Goal: Information Seeking & Learning: Find specific fact

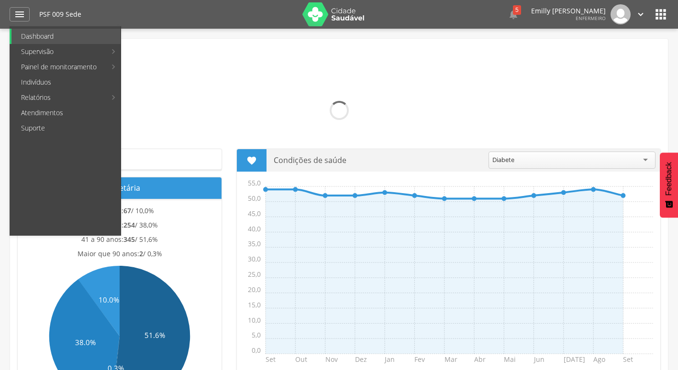
click at [207, 47] on div "Caravelas - BA" at bounding box center [338, 51] width 643 height 11
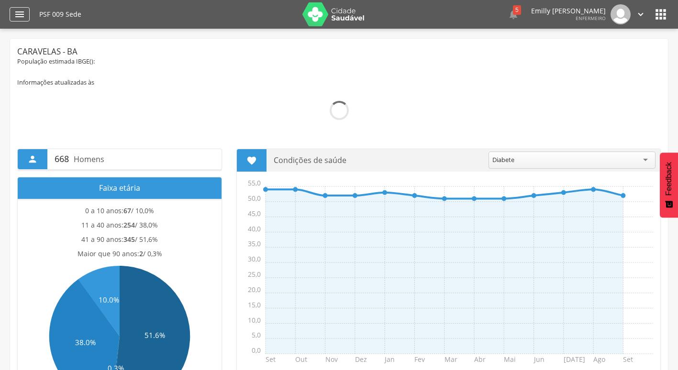
click at [24, 12] on icon "" at bounding box center [19, 14] width 11 height 11
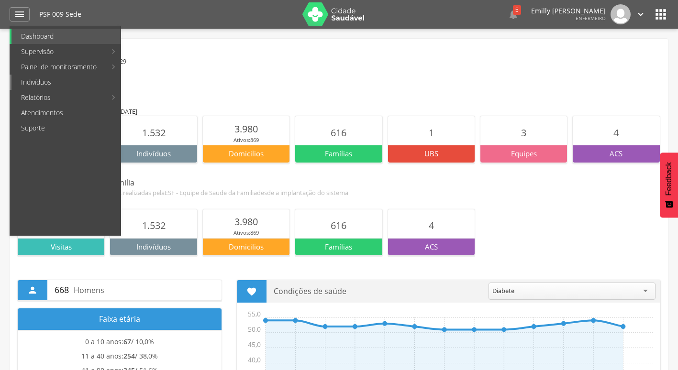
click at [54, 80] on link "Indivíduos" at bounding box center [65, 82] width 109 height 15
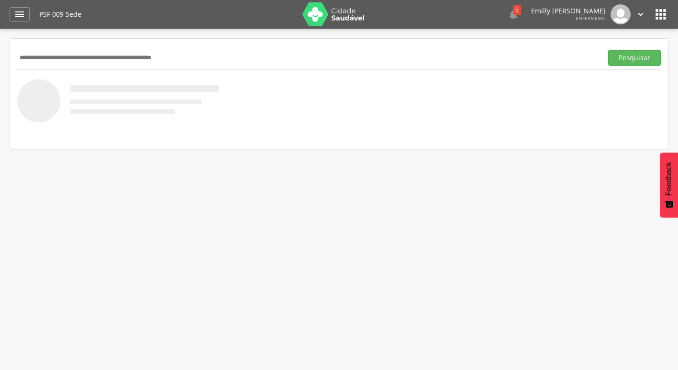
click at [110, 61] on input "text" at bounding box center [307, 58] width 581 height 16
type input "**********"
click at [608, 50] on button "Pesquisar" at bounding box center [634, 58] width 53 height 16
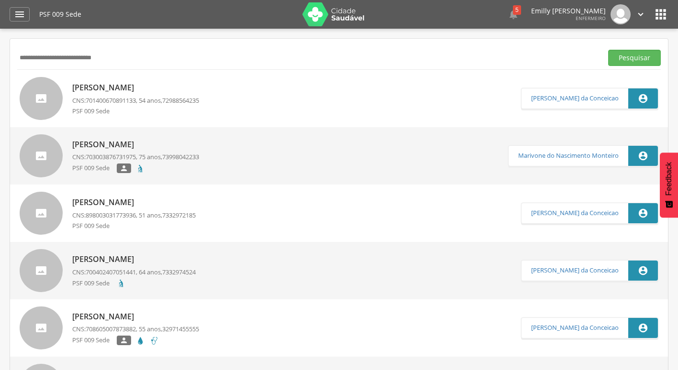
click at [132, 98] on span "701400670891133" at bounding box center [111, 100] width 50 height 9
type input "**********"
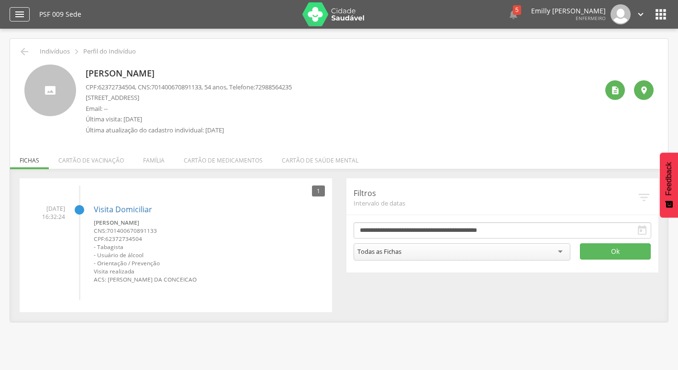
click at [27, 17] on div "" at bounding box center [20, 14] width 20 height 14
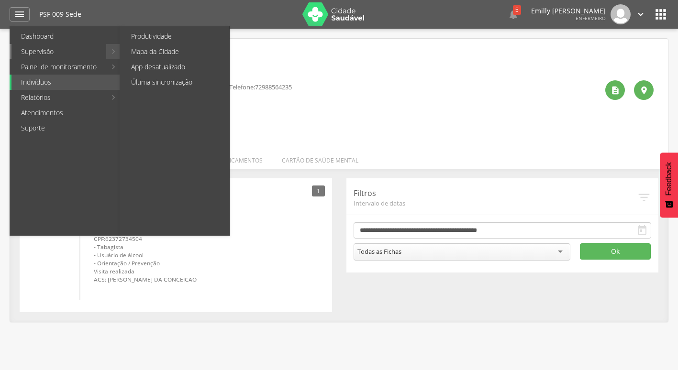
click at [62, 48] on link "Supervisão" at bounding box center [58, 51] width 95 height 15
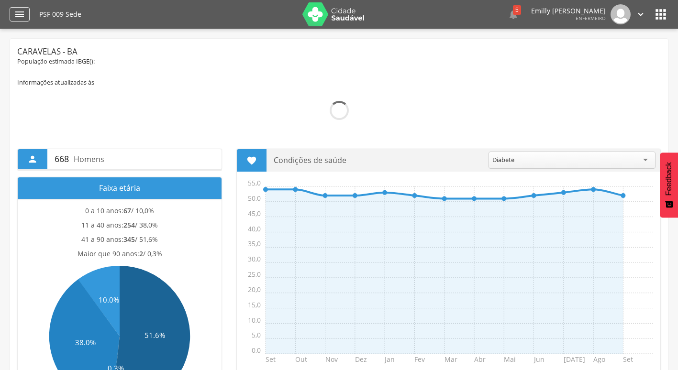
click at [22, 17] on icon "" at bounding box center [19, 14] width 11 height 11
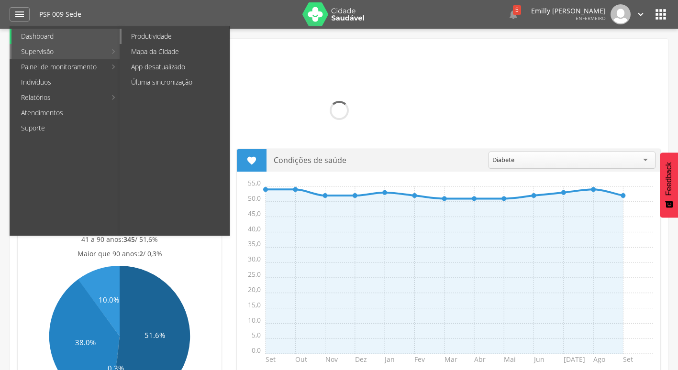
click at [143, 37] on link "Produtividade" at bounding box center [175, 36] width 108 height 15
type input "**********"
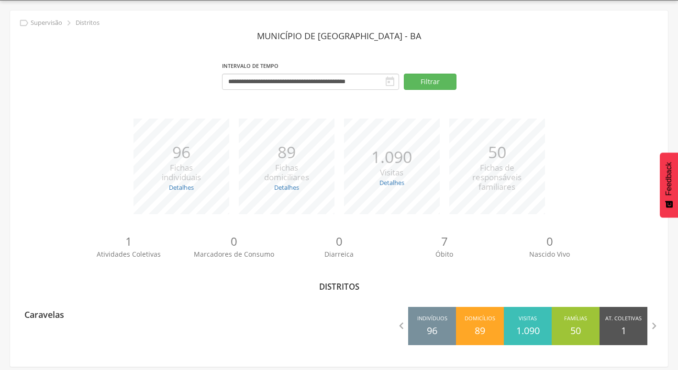
scroll to position [29, 0]
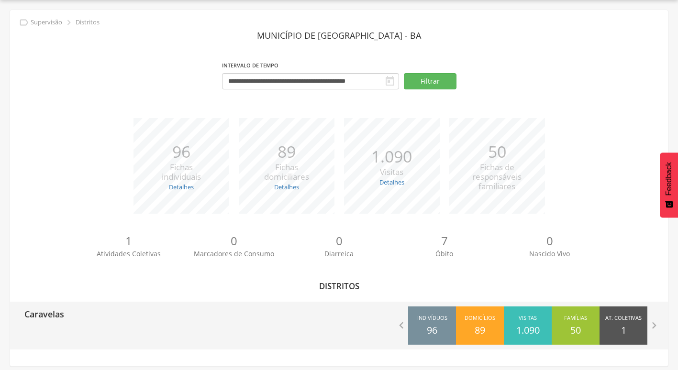
click at [172, 325] on div "Caravelas" at bounding box center [174, 314] width 329 height 24
type input "**********"
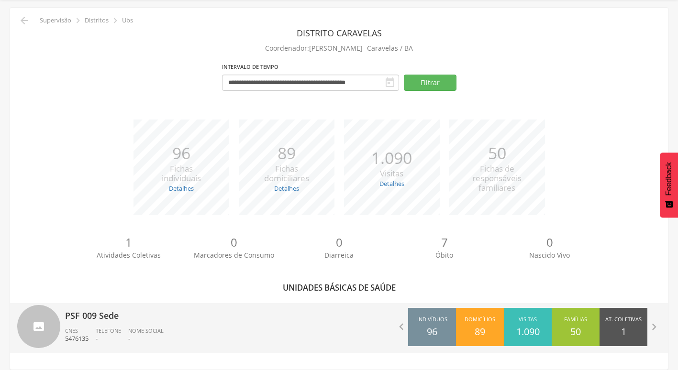
click at [166, 310] on p "PSF 009 Sede" at bounding box center [198, 312] width 267 height 19
type input "**********"
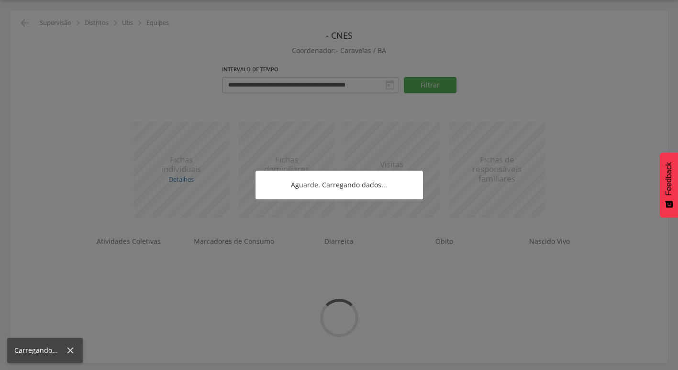
scroll to position [31, 0]
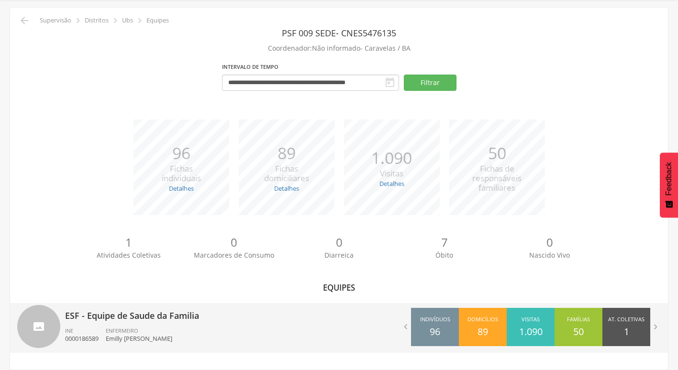
click at [179, 327] on div "ENFERMEIRO [PERSON_NAME] [PERSON_NAME]" at bounding box center [143, 335] width 74 height 16
type input "**********"
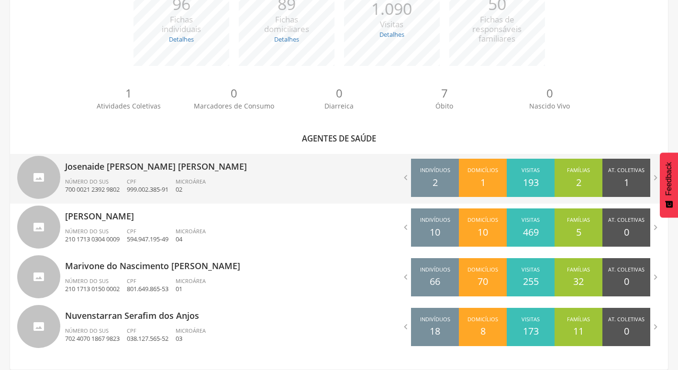
click at [217, 175] on div "Josenaide [PERSON_NAME] [PERSON_NAME] Número do SUS 700 0021 2392 9802 CPF 999.…" at bounding box center [198, 179] width 267 height 50
type input "**********"
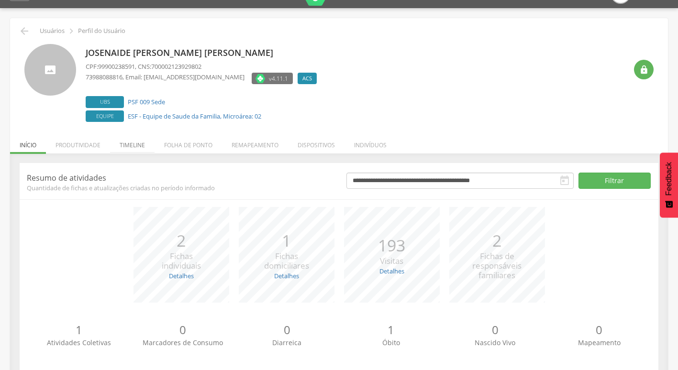
scroll to position [37, 0]
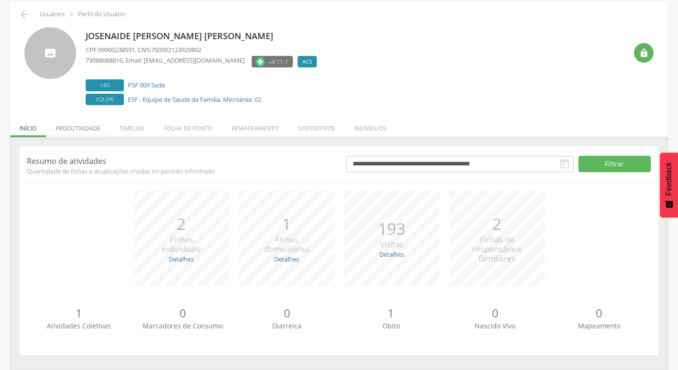
click at [72, 122] on li "Produtividade" at bounding box center [78, 126] width 64 height 22
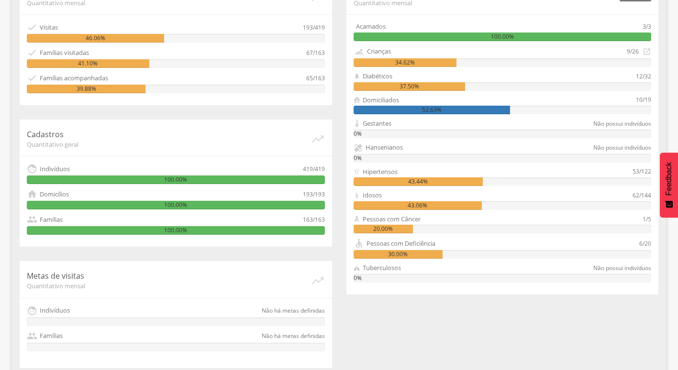
scroll to position [0, 0]
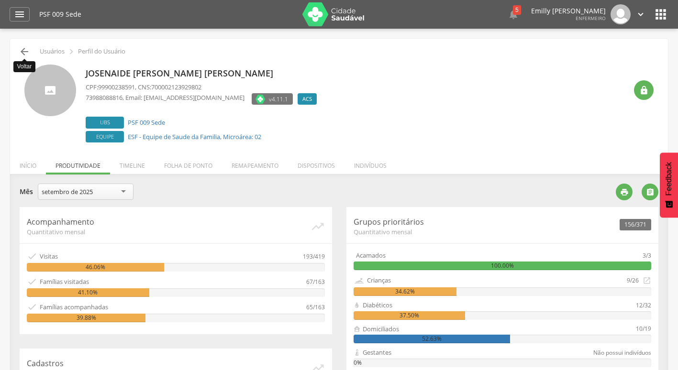
click at [24, 47] on icon "" at bounding box center [24, 51] width 11 height 11
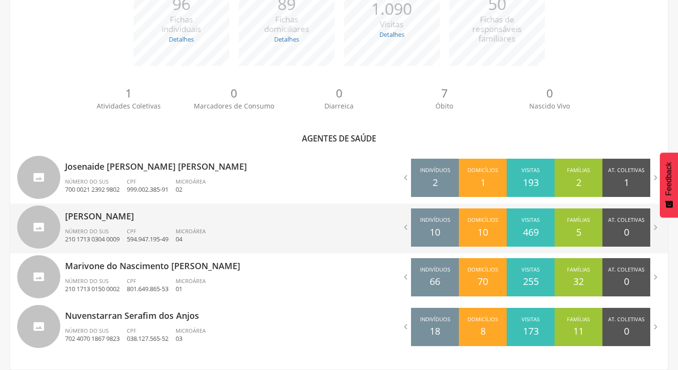
click at [169, 233] on div "CPF 594.947.195-49" at bounding box center [151, 236] width 49 height 16
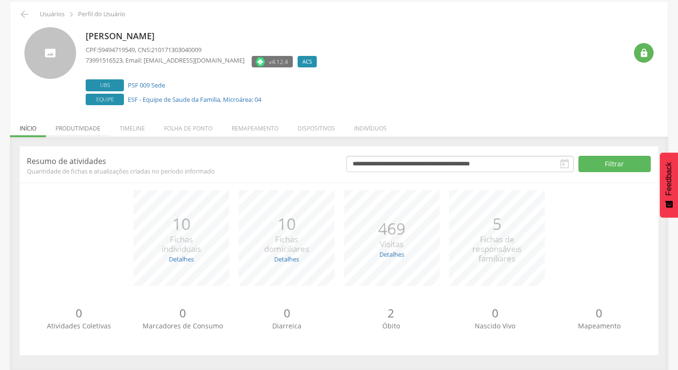
click at [77, 131] on li "Produtividade" at bounding box center [78, 126] width 64 height 22
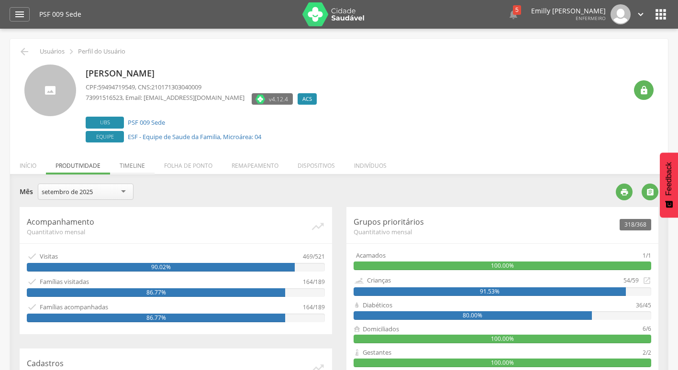
click at [135, 162] on li "Timeline" at bounding box center [132, 163] width 44 height 22
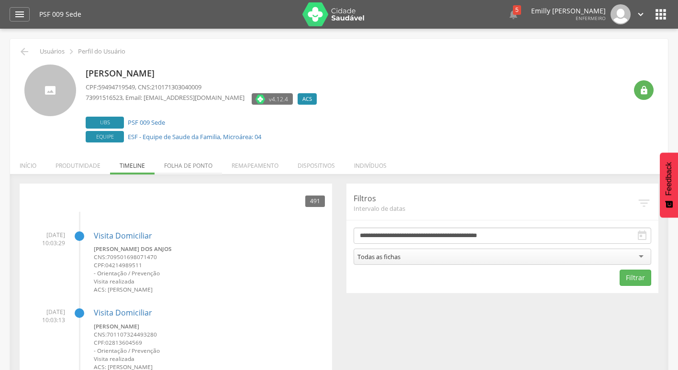
click at [176, 172] on li "Folha de ponto" at bounding box center [187, 163] width 67 height 22
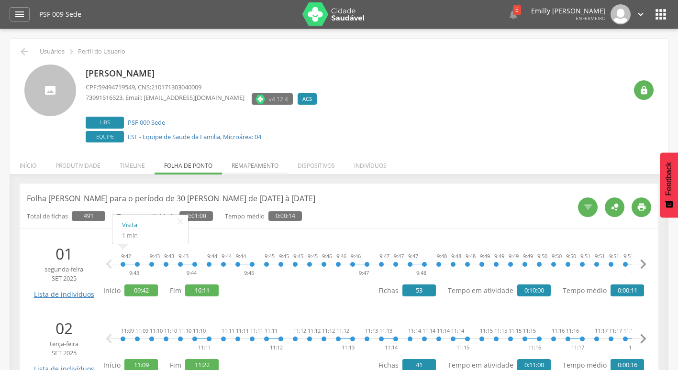
click at [252, 165] on li "Remapeamento" at bounding box center [255, 163] width 66 height 22
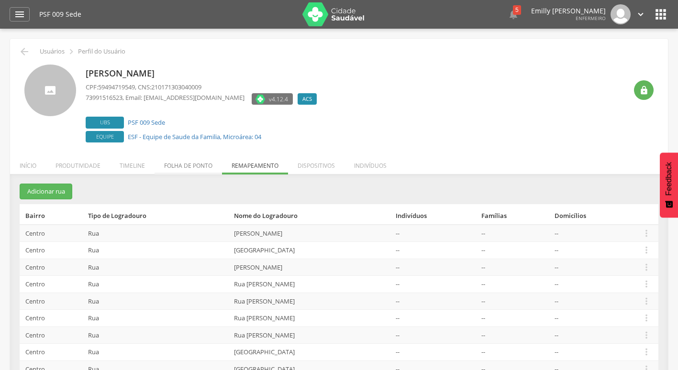
click at [187, 162] on li "Folha de ponto" at bounding box center [187, 163] width 67 height 22
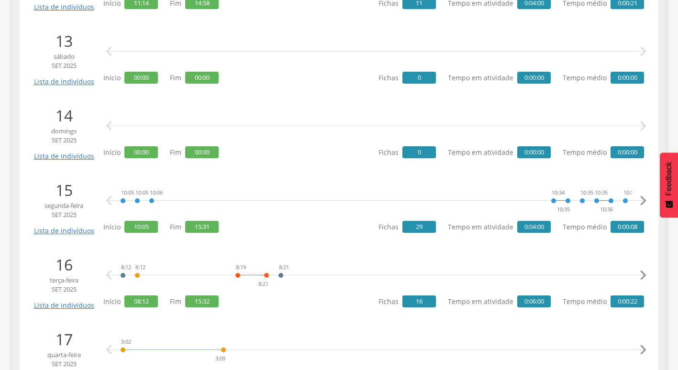
scroll to position [1148, 0]
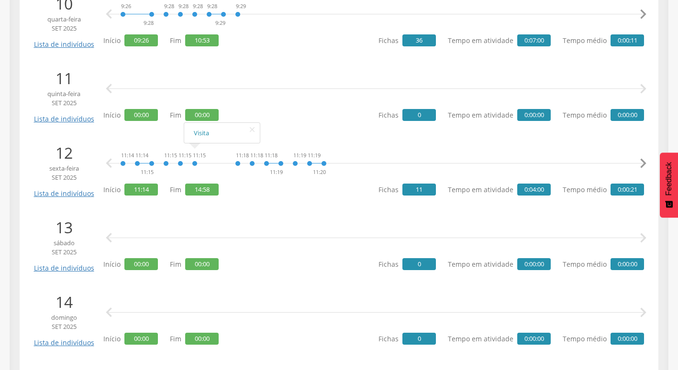
drag, startPoint x: 201, startPoint y: 254, endPoint x: 174, endPoint y: 250, distance: 27.1
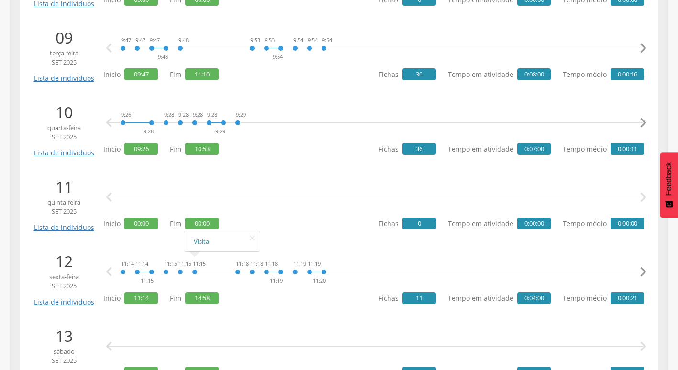
drag, startPoint x: 174, startPoint y: 250, endPoint x: 134, endPoint y: 196, distance: 67.0
click at [134, 196] on div " " at bounding box center [376, 197] width 536 height 29
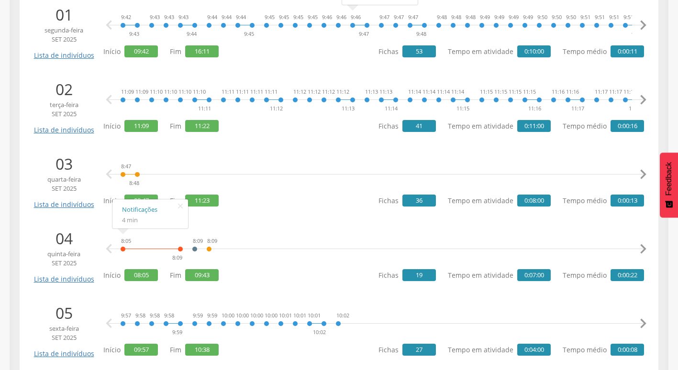
scroll to position [0, 0]
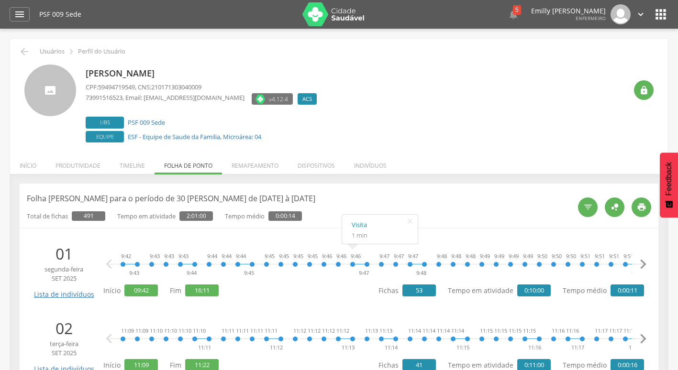
click at [258, 162] on li "Remapeamento" at bounding box center [255, 163] width 66 height 22
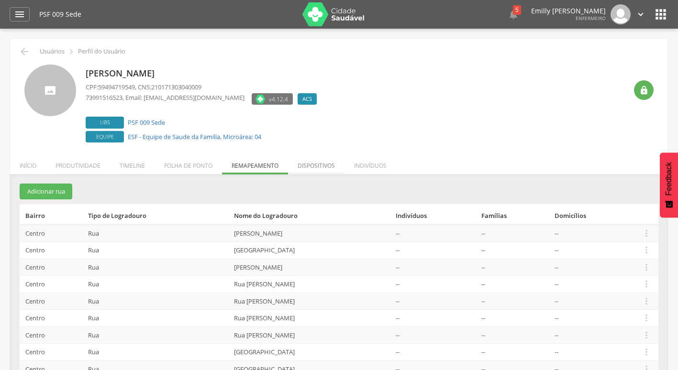
click at [330, 167] on li "Dispositivos" at bounding box center [316, 163] width 56 height 22
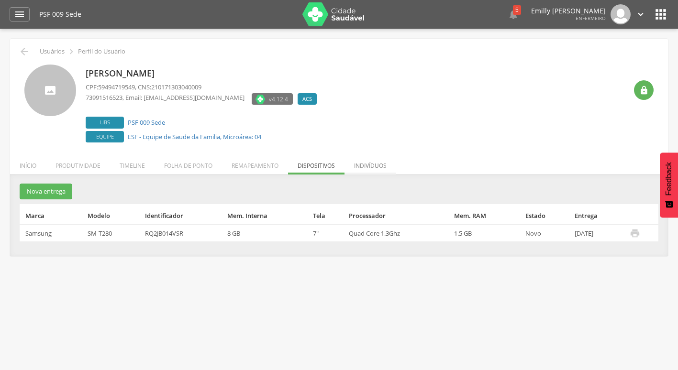
click at [376, 172] on li "Indivíduos" at bounding box center [370, 163] width 52 height 22
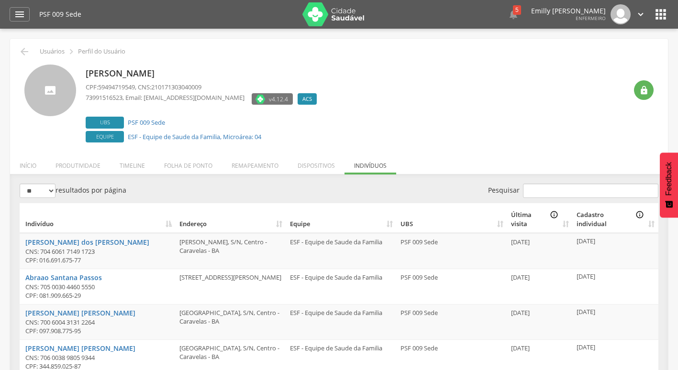
drag, startPoint x: 25, startPoint y: 165, endPoint x: 35, endPoint y: 165, distance: 10.1
click at [25, 165] on li "Início" at bounding box center [28, 163] width 36 height 22
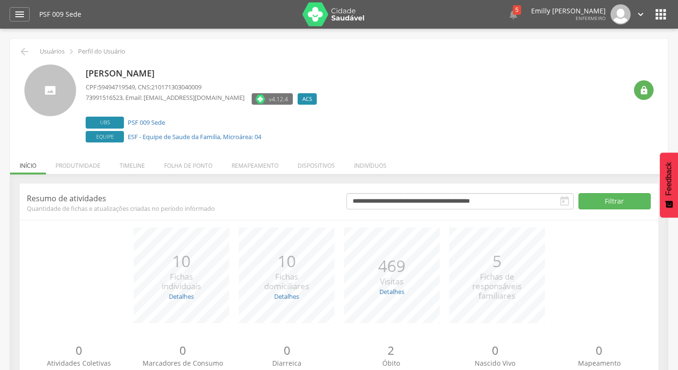
click at [54, 53] on p "Usuários" at bounding box center [52, 52] width 25 height 8
click at [18, 14] on icon "" at bounding box center [19, 14] width 11 height 11
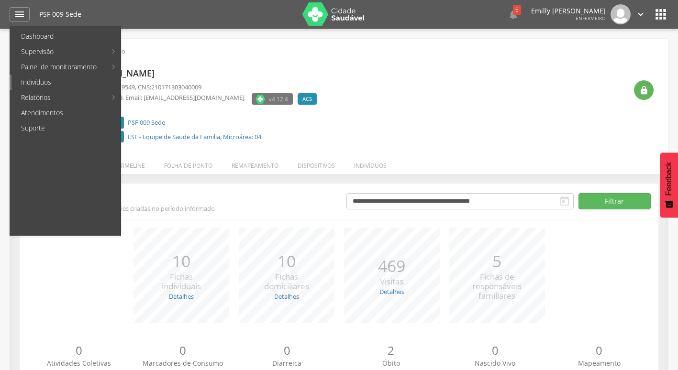
click at [53, 87] on link "Indivíduos" at bounding box center [65, 82] width 109 height 15
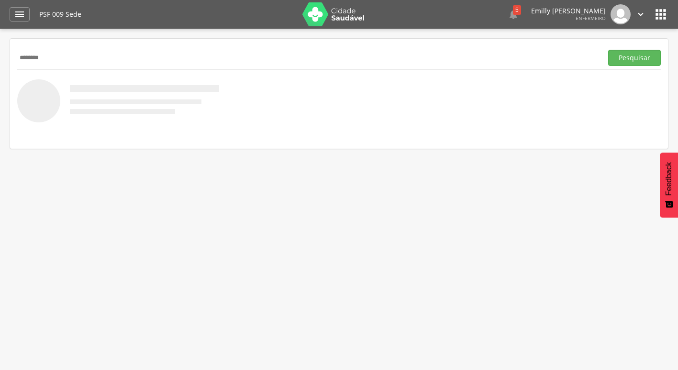
type input "********"
click at [608, 50] on button "Pesquisar" at bounding box center [634, 58] width 53 height 16
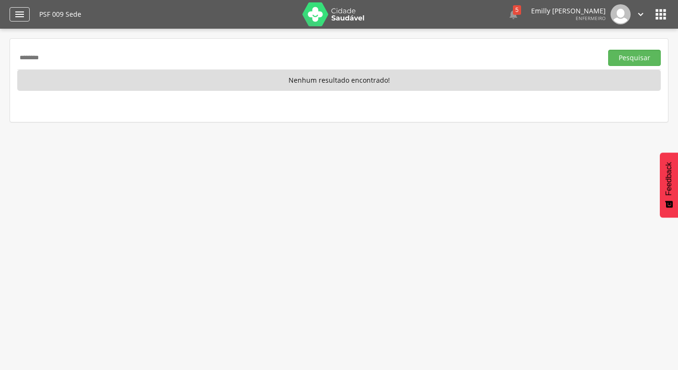
click at [24, 15] on icon "" at bounding box center [19, 14] width 11 height 11
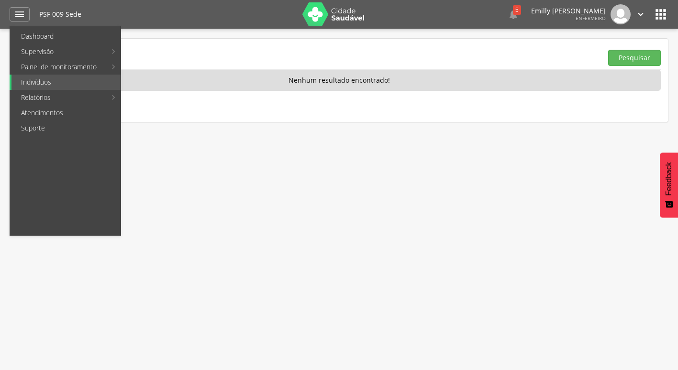
click at [245, 194] on div "**********" at bounding box center [339, 214] width 678 height 370
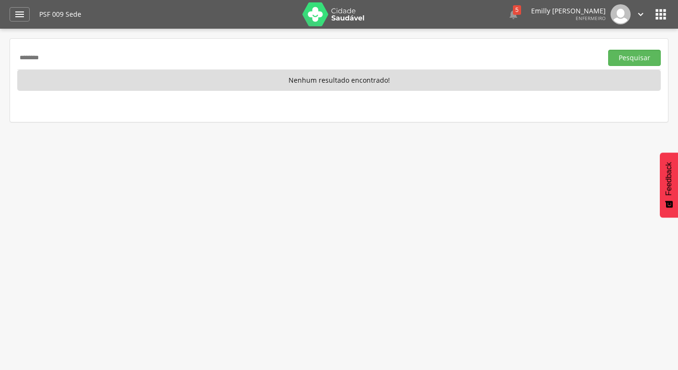
drag, startPoint x: 86, startPoint y: 61, endPoint x: 12, endPoint y: 60, distance: 73.2
click at [13, 59] on div "******** Pesquisar Nenhum resultado encontrado!" at bounding box center [339, 80] width 658 height 83
click at [17, 11] on icon "" at bounding box center [19, 14] width 11 height 11
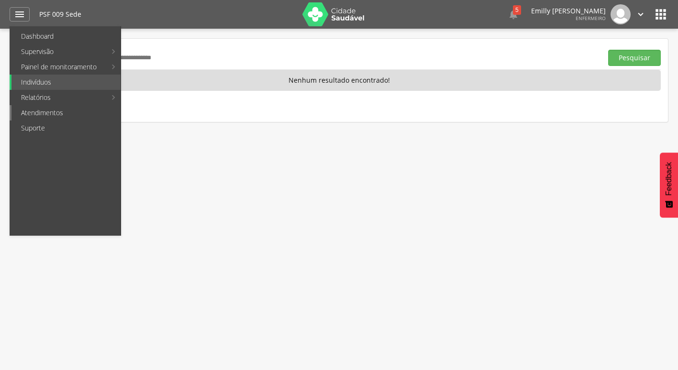
click at [77, 113] on link "Atendimentos" at bounding box center [65, 112] width 109 height 15
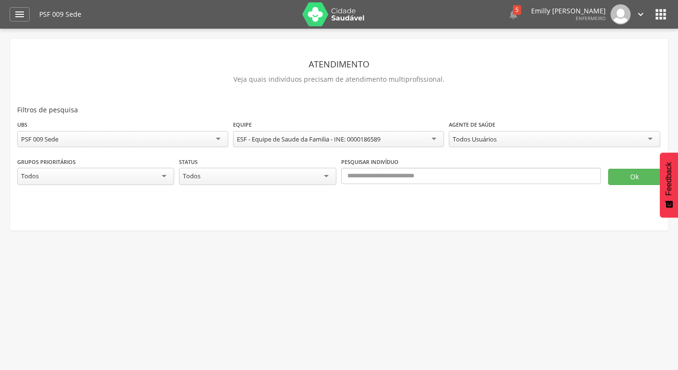
click at [179, 140] on div "PSF 009 Sede" at bounding box center [122, 139] width 211 height 16
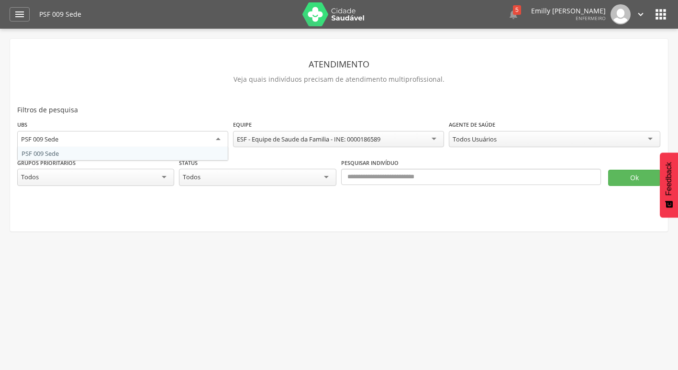
click at [384, 284] on div "**********" at bounding box center [339, 214] width 678 height 370
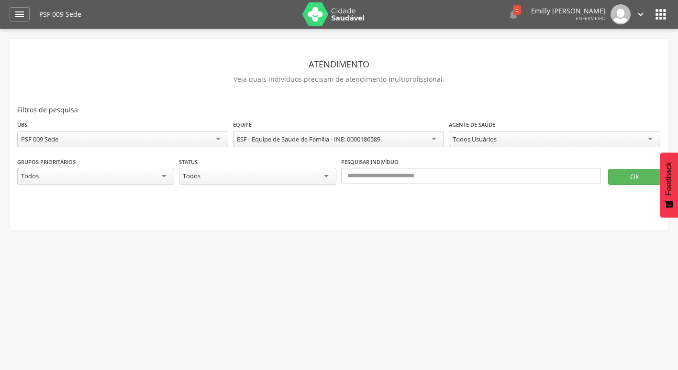
click at [535, 143] on div "Todos Usuários" at bounding box center [554, 139] width 211 height 16
click at [465, 263] on div "**********" at bounding box center [339, 214] width 678 height 370
click at [163, 177] on div "Todos" at bounding box center [95, 176] width 157 height 17
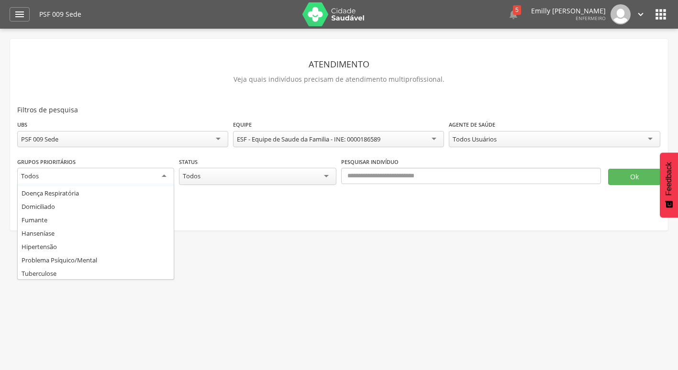
scroll to position [92, 0]
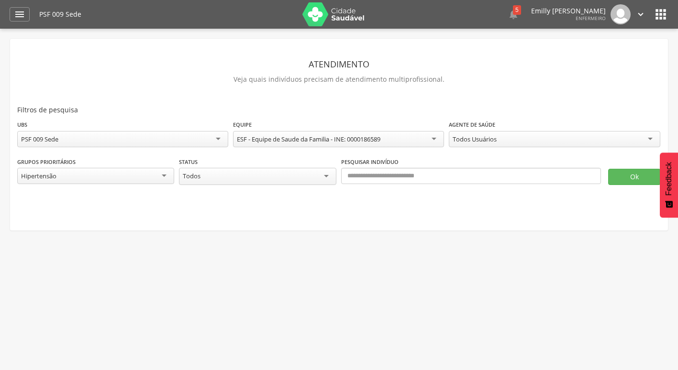
click at [244, 175] on div "Todos" at bounding box center [257, 176] width 157 height 17
click at [215, 192] on fieldset "**********" at bounding box center [338, 162] width 643 height 85
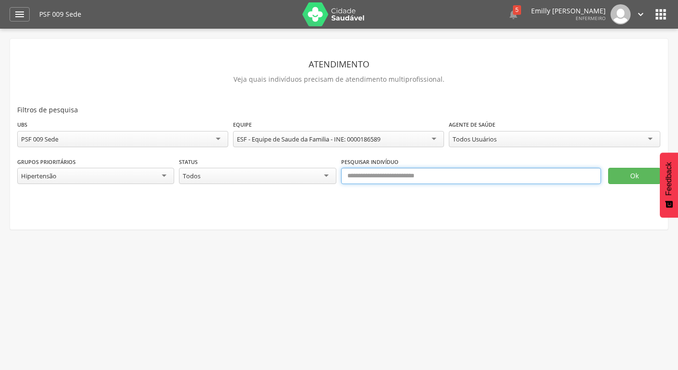
click at [418, 177] on input "text" at bounding box center [471, 176] width 260 height 16
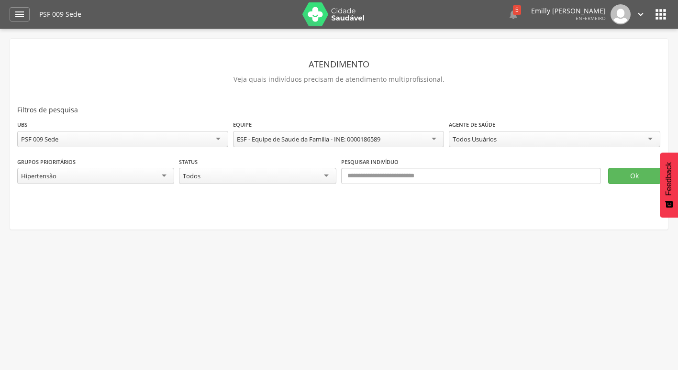
click at [337, 15] on img at bounding box center [333, 14] width 62 height 24
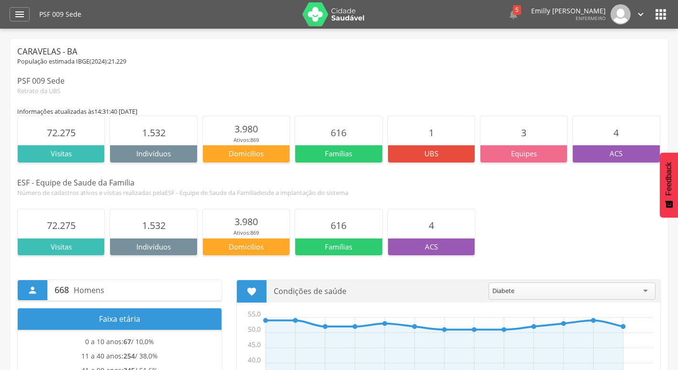
click at [27, 288] on div "" at bounding box center [33, 290] width 30 height 20
click at [99, 284] on p "668 Homens" at bounding box center [135, 290] width 160 height 20
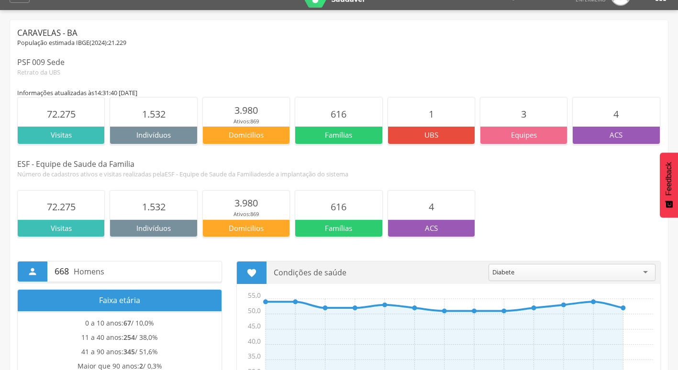
scroll to position [48, 0]
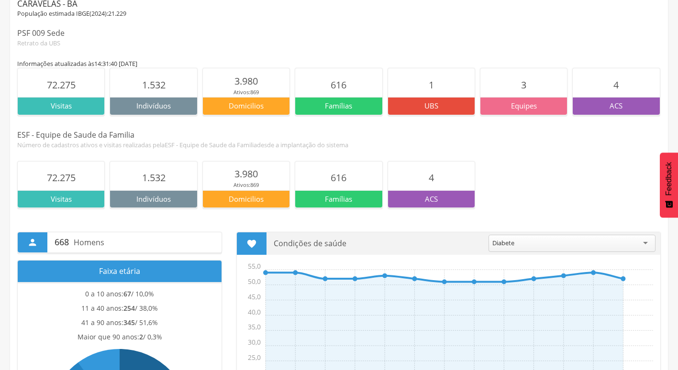
click at [504, 239] on div "Diabete" at bounding box center [503, 243] width 22 height 9
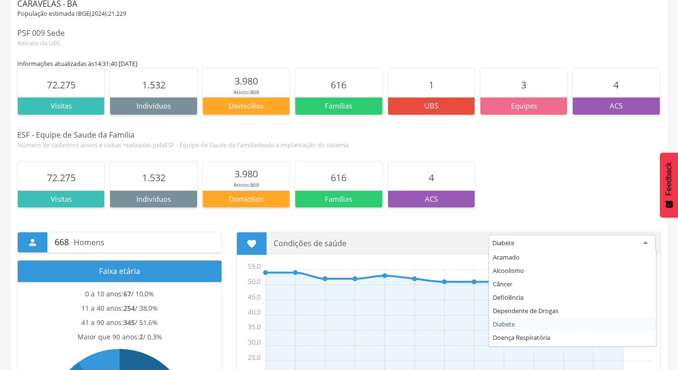
click at [557, 189] on div "72.275 Visitas 1.532 Indivíduos 3.980 Ativos: 869 Domicilios 616 Famílias 4 ACS" at bounding box center [338, 184] width 643 height 47
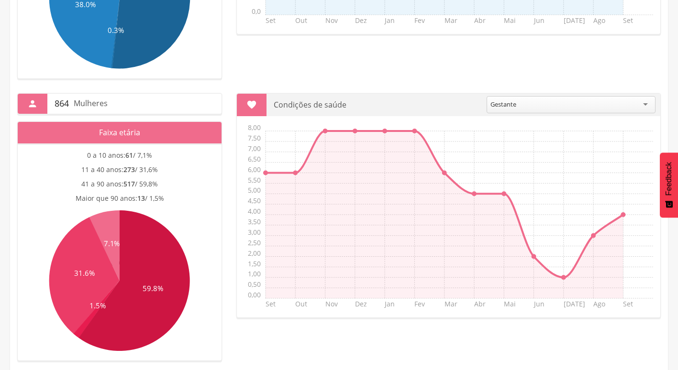
scroll to position [382, 0]
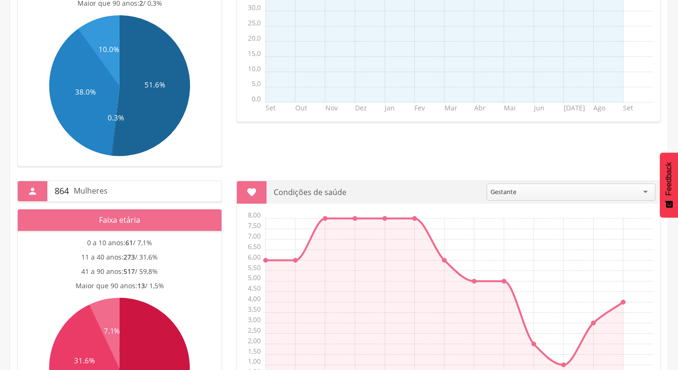
click at [534, 196] on div "Gestante" at bounding box center [570, 192] width 169 height 17
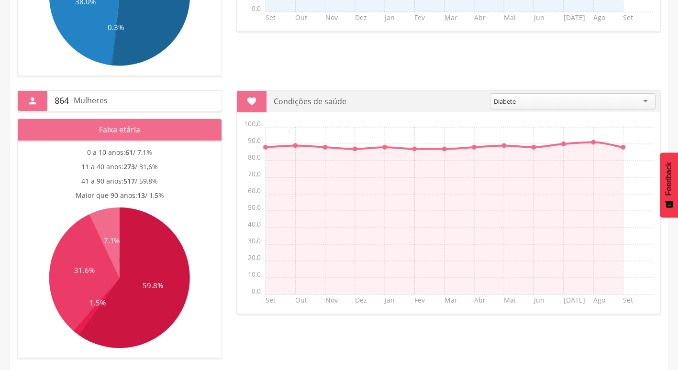
scroll to position [477, 0]
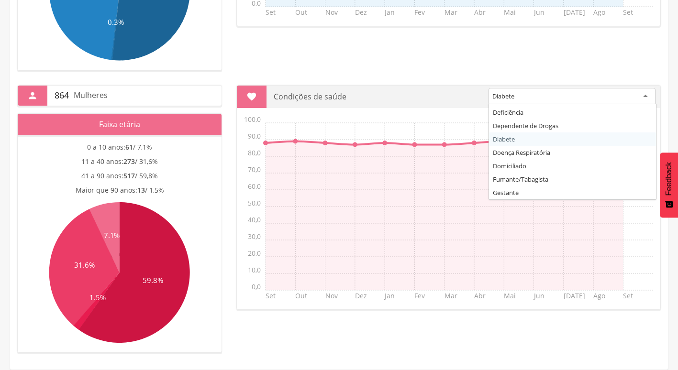
click at [540, 102] on div "Diabete" at bounding box center [571, 96] width 167 height 17
click at [513, 143] on section " Condições de saúde ******* Diabete Acamado Alcoolismo Câncer Deficiência Depe…" at bounding box center [448, 197] width 424 height 225
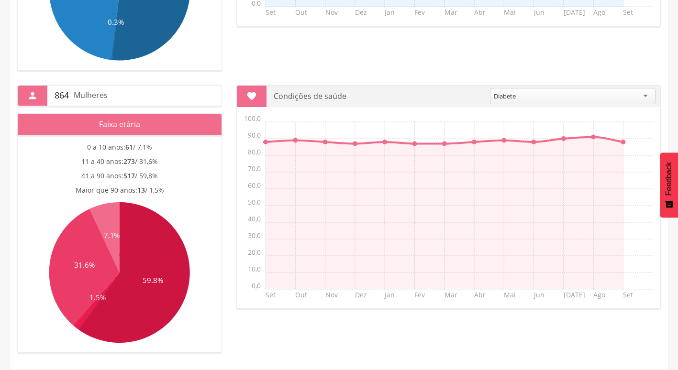
click at [24, 101] on div "" at bounding box center [33, 96] width 30 height 20
click at [520, 96] on div "Diabete" at bounding box center [572, 96] width 165 height 16
click at [517, 94] on div "Dependente de Drogas" at bounding box center [505, 96] width 66 height 9
click at [491, 101] on div "Diabete" at bounding box center [572, 96] width 165 height 16
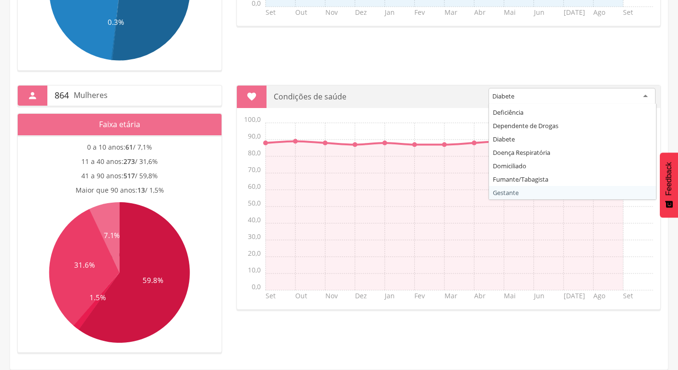
scroll to position [0, 0]
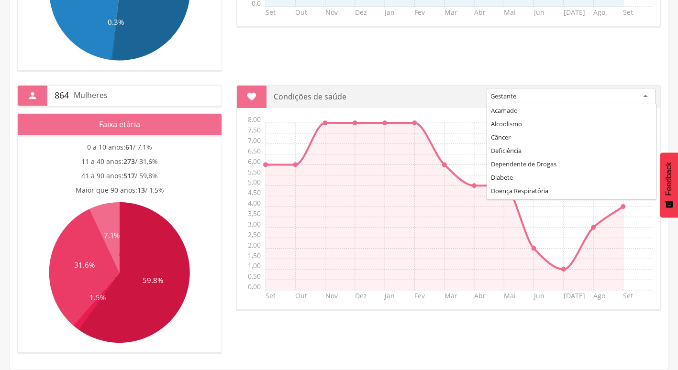
click at [568, 99] on div "Gestante" at bounding box center [570, 96] width 169 height 17
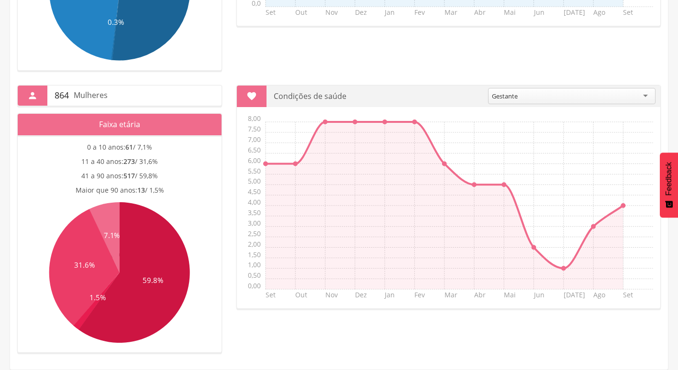
drag, startPoint x: 529, startPoint y: 96, endPoint x: 491, endPoint y: 97, distance: 38.3
click at [491, 97] on div "Gestante" at bounding box center [571, 96] width 167 height 16
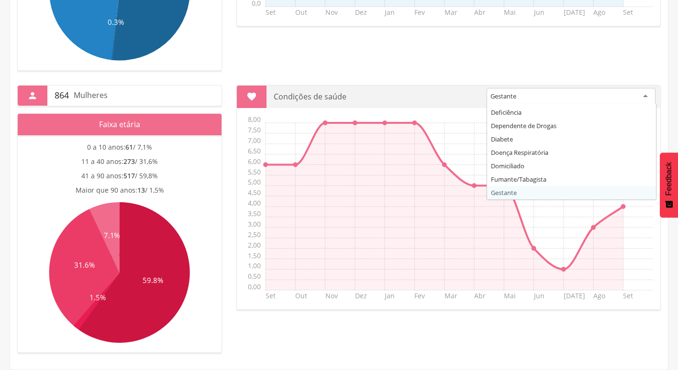
click at [536, 98] on div "Gestante" at bounding box center [570, 96] width 169 height 17
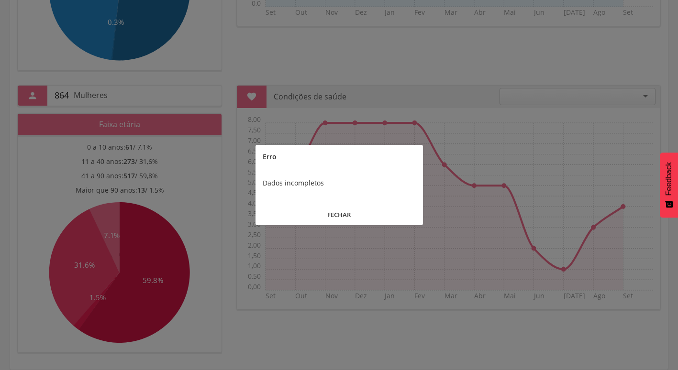
click at [336, 219] on button "FECHAR" at bounding box center [338, 215] width 167 height 21
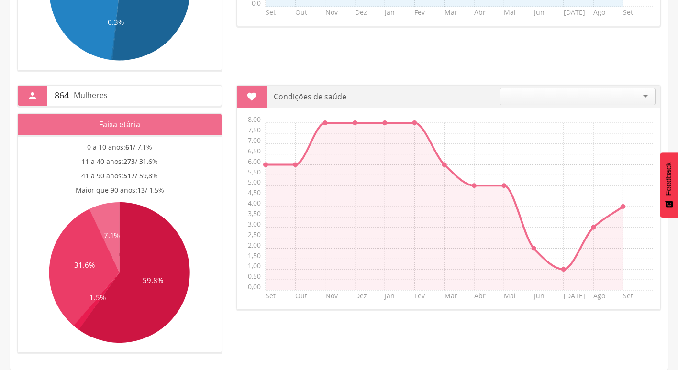
click at [536, 96] on div at bounding box center [577, 96] width 156 height 17
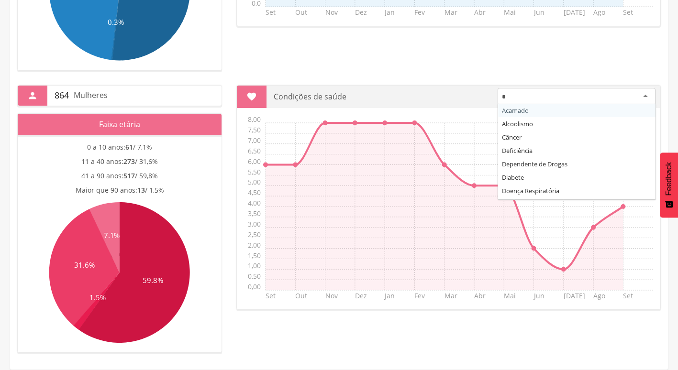
type input "**"
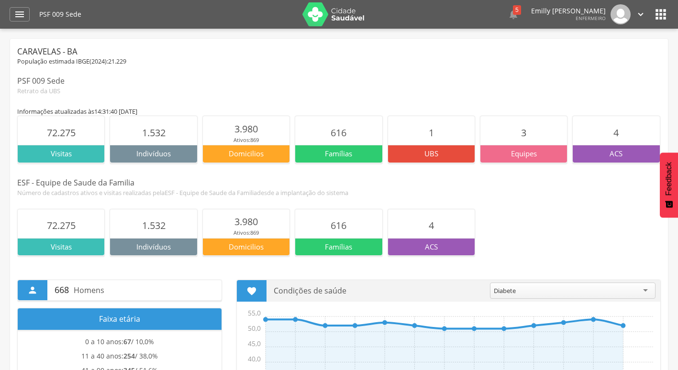
click at [518, 299] on div "Diabete Acamado Alcoolismo Câncer Deficiência Dependente de Drogas Diabete Doen…" at bounding box center [572, 292] width 165 height 19
click at [556, 233] on div "72.275 Visitas 1.532 Indivíduos 3.980 Ativos: 869 Domicilios 616 Famílias 4 ACS" at bounding box center [338, 232] width 643 height 47
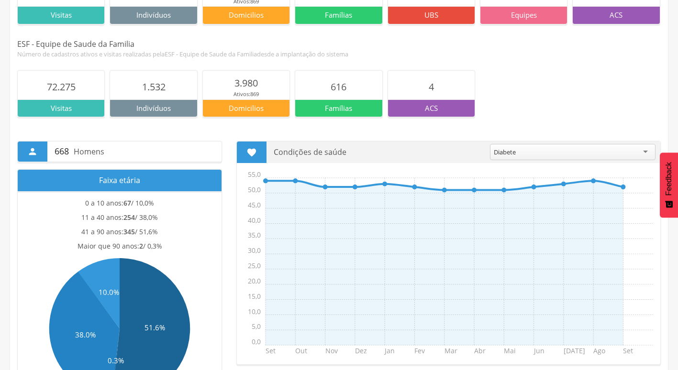
scroll to position [143, 0]
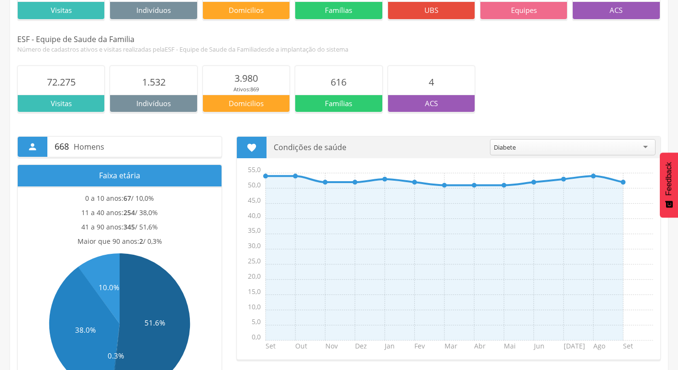
click at [604, 159] on section " Condições de saúde ******* Diabete Acamado Alcoolismo Câncer Deficiência Depe…" at bounding box center [448, 248] width 424 height 224
click at [599, 144] on div "Diabete" at bounding box center [572, 147] width 165 height 16
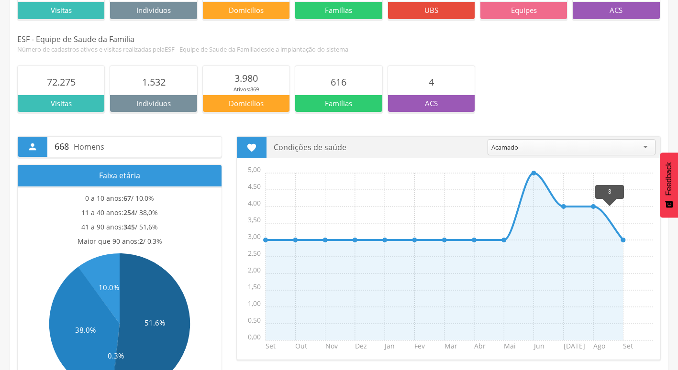
click at [623, 240] on line at bounding box center [623, 240] width 0 height 0
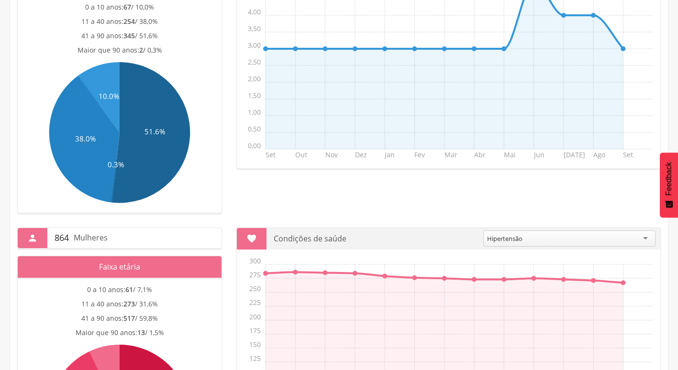
scroll to position [287, 0]
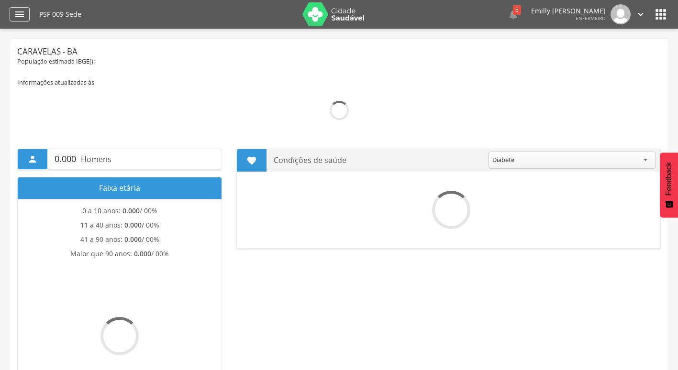
click at [27, 11] on div "" at bounding box center [20, 14] width 20 height 14
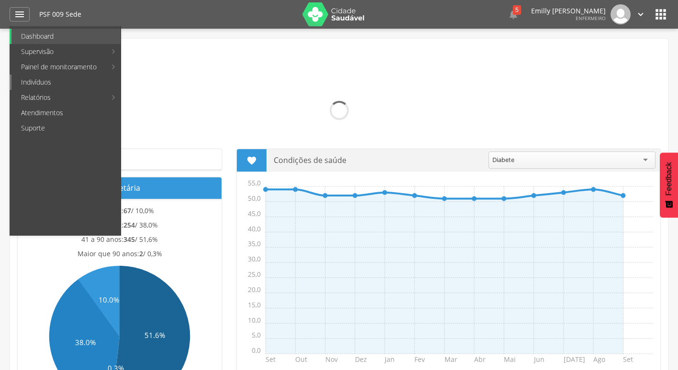
click at [45, 85] on link "Indivíduos" at bounding box center [65, 82] width 109 height 15
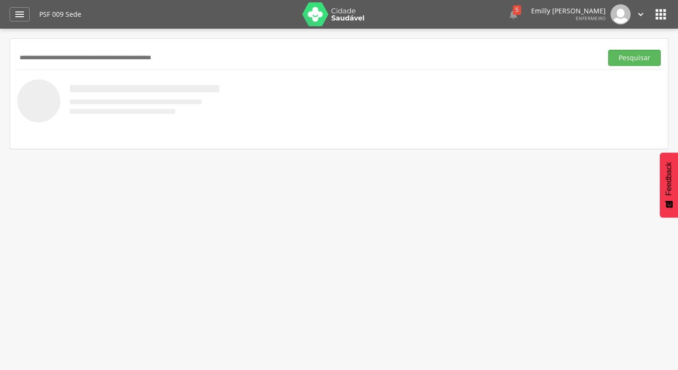
click at [161, 56] on input "text" at bounding box center [307, 58] width 581 height 16
paste input "**********"
type input "**********"
click at [608, 50] on button "Pesquisar" at bounding box center [634, 58] width 53 height 16
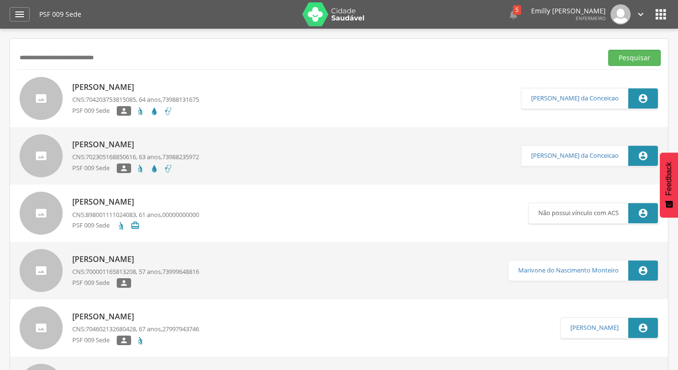
click at [478, 163] on link "Hosana Maria Moreira Andrade CNS: 702305168850616 , 63 anos, 73988235972 PSF 00…" at bounding box center [270, 155] width 501 height 43
type input "**********"
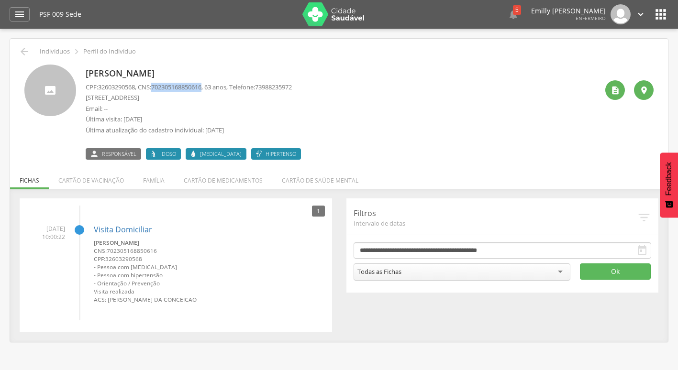
drag, startPoint x: 158, startPoint y: 87, endPoint x: 210, endPoint y: 85, distance: 52.2
click at [201, 85] on span "702305168850616" at bounding box center [176, 87] width 50 height 9
drag, startPoint x: 210, startPoint y: 85, endPoint x: 178, endPoint y: 87, distance: 32.1
copy span "702305168850616"
click at [318, 116] on div "Hosana Maria Moreira Andrade CPF: 32603290568 , CNS: 702305168850616 , 63 anos,…" at bounding box center [342, 112] width 512 height 95
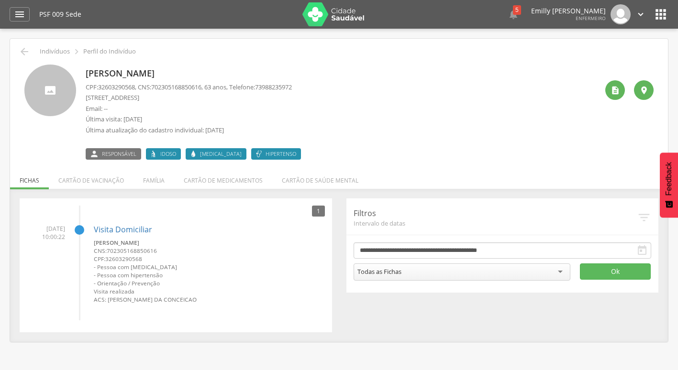
click at [364, 124] on div "Hosana Maria Moreira Andrade CPF: 32603290568 , CNS: 702305168850616 , 63 anos,…" at bounding box center [342, 112] width 512 height 95
click at [280, 93] on p "Avenida das Palmeiras, 562 Casa - Centro" at bounding box center [189, 97] width 206 height 9
drag, startPoint x: 265, startPoint y: 88, endPoint x: 322, endPoint y: 90, distance: 57.0
click at [322, 90] on div "Hosana Maria Moreira Andrade CPF: 32603290568 , CNS: 702305168850616 , 63 anos,…" at bounding box center [342, 112] width 512 height 95
drag, startPoint x: 322, startPoint y: 90, endPoint x: 318, endPoint y: 99, distance: 9.8
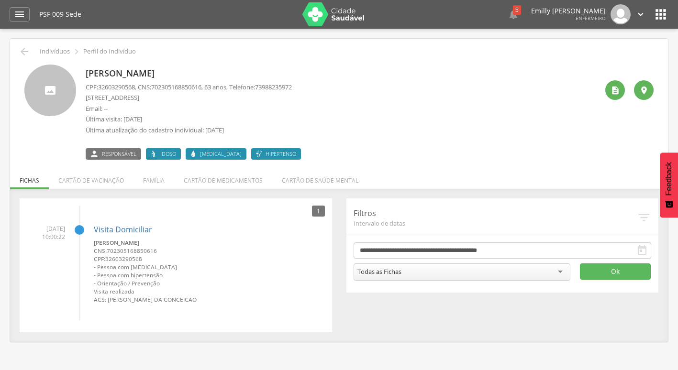
click at [326, 97] on div "Hosana Maria Moreira Andrade CPF: 32603290568 , CNS: 702305168850616 , 63 anos,…" at bounding box center [342, 112] width 512 height 95
drag, startPoint x: 265, startPoint y: 87, endPoint x: 304, endPoint y: 86, distance: 38.7
click at [292, 86] on p "CPF: 32603290568 , CNS: 702305168850616 , 63 anos, Telefone: 73988235972" at bounding box center [189, 87] width 206 height 9
click at [292, 86] on span "73988235972" at bounding box center [273, 87] width 37 height 9
click at [276, 103] on div "CPF: 32603290568 , CNS: 702305168850616 , 63 anos, Telefone: 73988235972 Avenid…" at bounding box center [189, 111] width 206 height 57
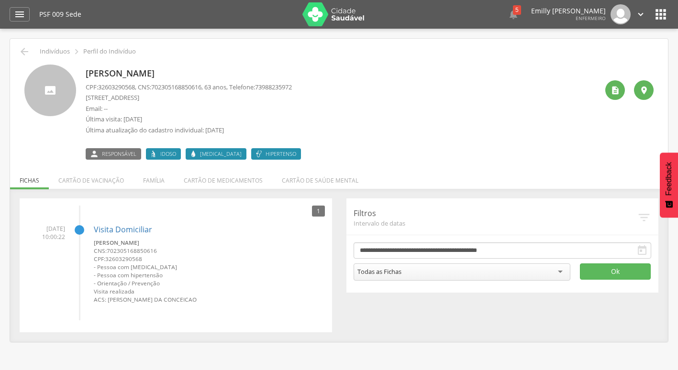
click at [292, 107] on p "Email: --" at bounding box center [189, 108] width 206 height 9
drag, startPoint x: 274, startPoint y: 89, endPoint x: 286, endPoint y: 94, distance: 13.3
click at [286, 94] on div "CPF: 32603290568 , CNS: 702305168850616 , 63 anos, Telefone: 73988235972 Avenid…" at bounding box center [189, 111] width 206 height 57
click at [286, 95] on p "Avenida das Palmeiras, 562 Casa - Centro" at bounding box center [189, 97] width 206 height 9
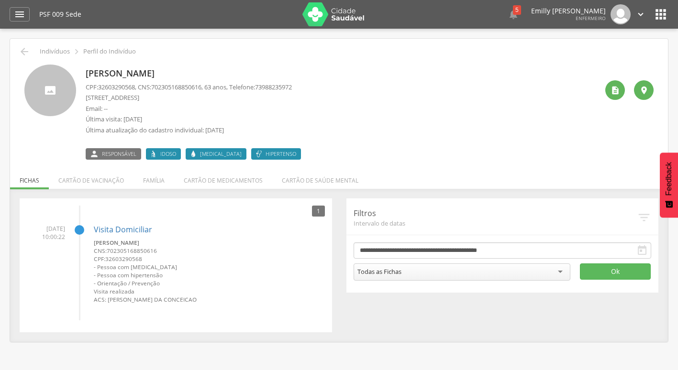
click at [276, 88] on span "73988235972" at bounding box center [273, 87] width 37 height 9
drag, startPoint x: 159, startPoint y: 84, endPoint x: 211, endPoint y: 86, distance: 52.6
click at [211, 86] on p "CPF: 32603290568 , CNS: 702305168850616 , 63 anos, Telefone: 73988235972" at bounding box center [189, 87] width 206 height 9
drag, startPoint x: 158, startPoint y: 86, endPoint x: 210, endPoint y: 89, distance: 52.2
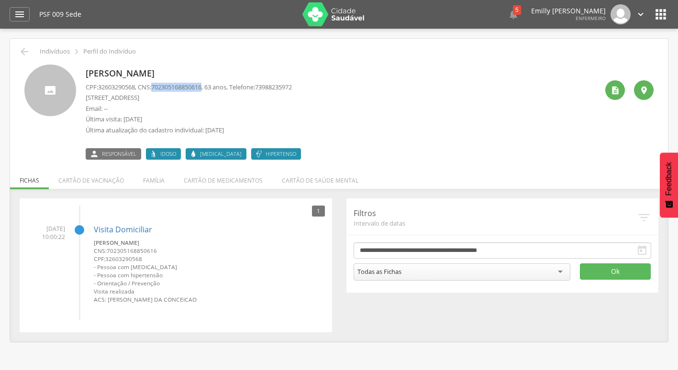
click at [210, 89] on p "CPF: 32603290568 , CNS: 702305168850616 , 63 anos, Telefone: 73988235972" at bounding box center [189, 87] width 206 height 9
click at [310, 79] on div "Hosana Maria Moreira Andrade CPF: 32603290568 , CNS: 702305168850616 , 63 anos,…" at bounding box center [342, 112] width 512 height 95
click at [330, 14] on img at bounding box center [333, 14] width 62 height 24
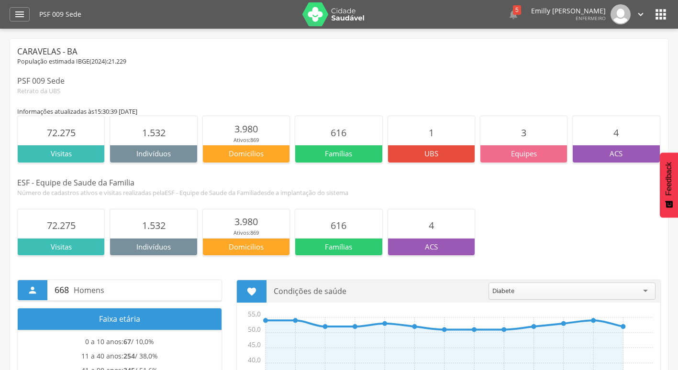
click at [644, 14] on icon "" at bounding box center [640, 14] width 11 height 11
click at [582, 62] on ul "Configurações Sair" at bounding box center [607, 44] width 77 height 38
click at [583, 58] on div "População estimada IBGE( 2024 ): 21.229" at bounding box center [338, 61] width 643 height 9
click at [619, 13] on img at bounding box center [620, 14] width 20 height 20
click at [637, 19] on icon "" at bounding box center [640, 14] width 11 height 11
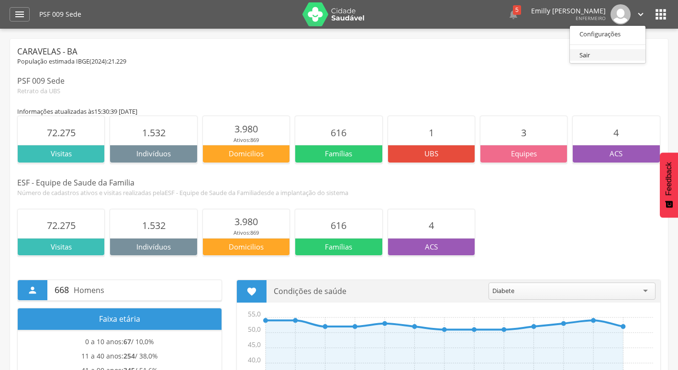
click at [604, 52] on link "Sair" at bounding box center [608, 55] width 76 height 12
